Goal: Understand process/instructions

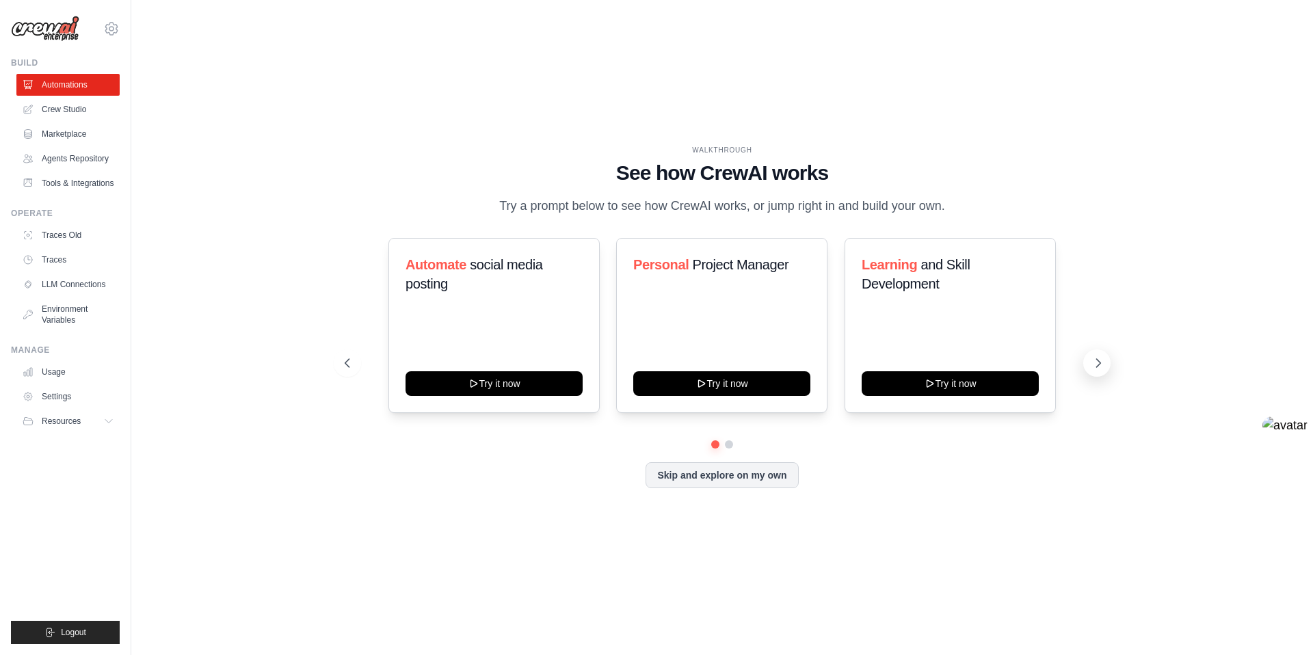
click at [1096, 368] on icon at bounding box center [1099, 363] width 14 height 14
click at [1100, 358] on icon at bounding box center [1099, 363] width 14 height 14
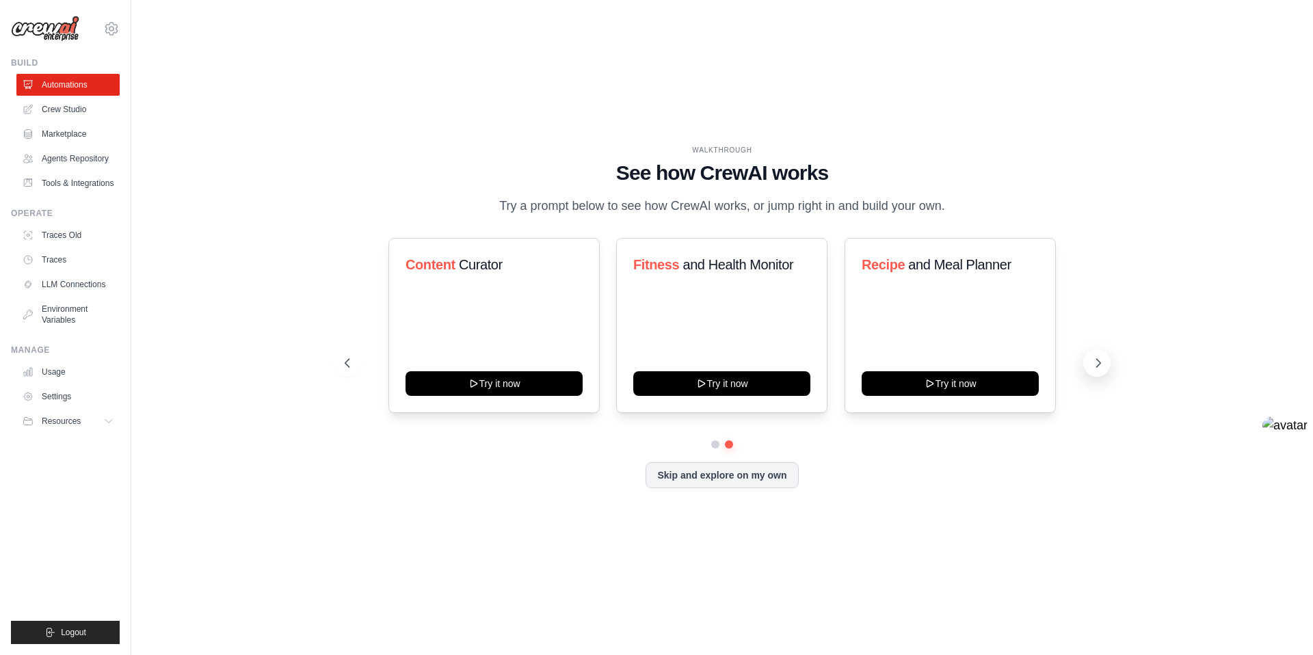
click at [1100, 358] on icon at bounding box center [1099, 363] width 14 height 14
click at [737, 477] on button "Skip and explore on my own" at bounding box center [722, 474] width 153 height 26
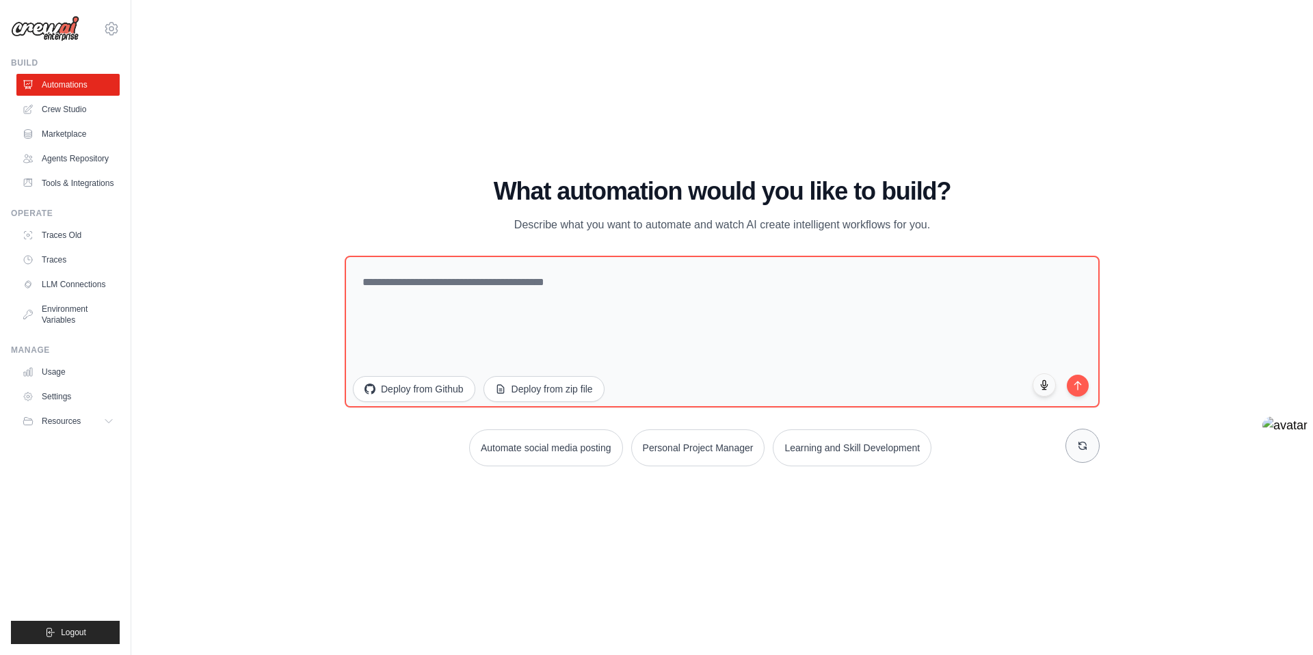
click at [1078, 447] on icon at bounding box center [1082, 446] width 11 height 11
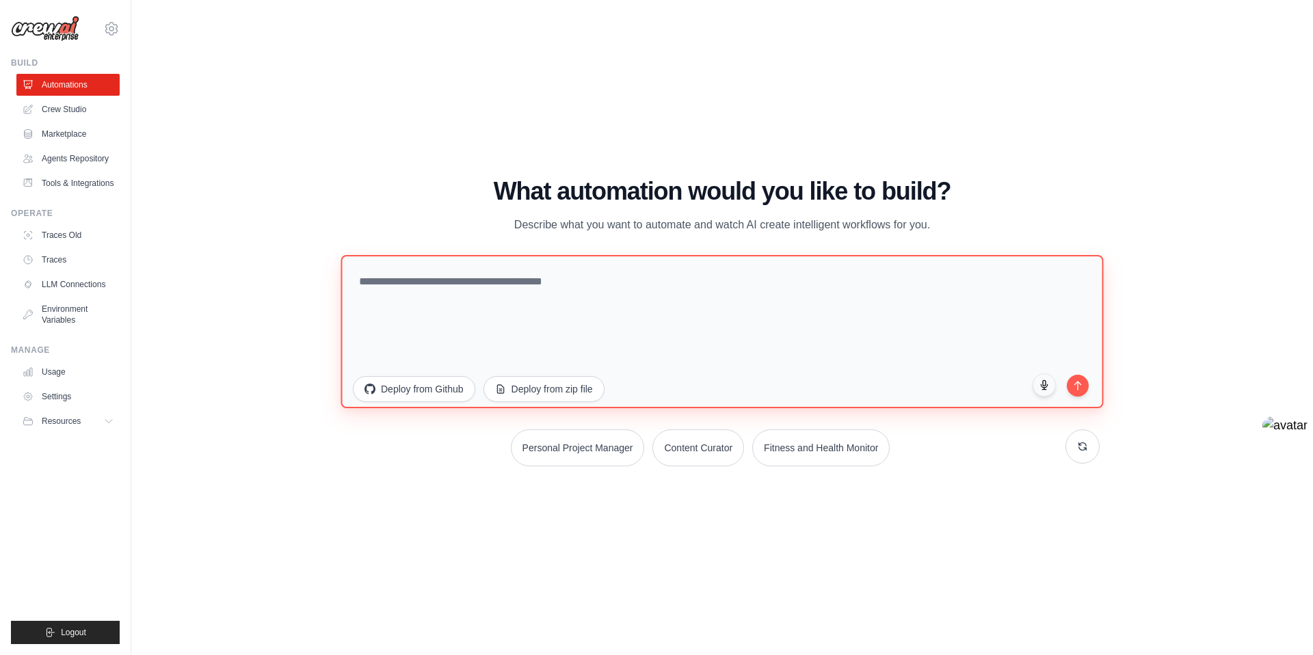
drag, startPoint x: 346, startPoint y: 403, endPoint x: 858, endPoint y: 222, distance: 542.6
click at [858, 222] on div "What automation would you like to build? Describe what you want to automate and…" at bounding box center [722, 322] width 755 height 289
